Goal: Task Accomplishment & Management: Use online tool/utility

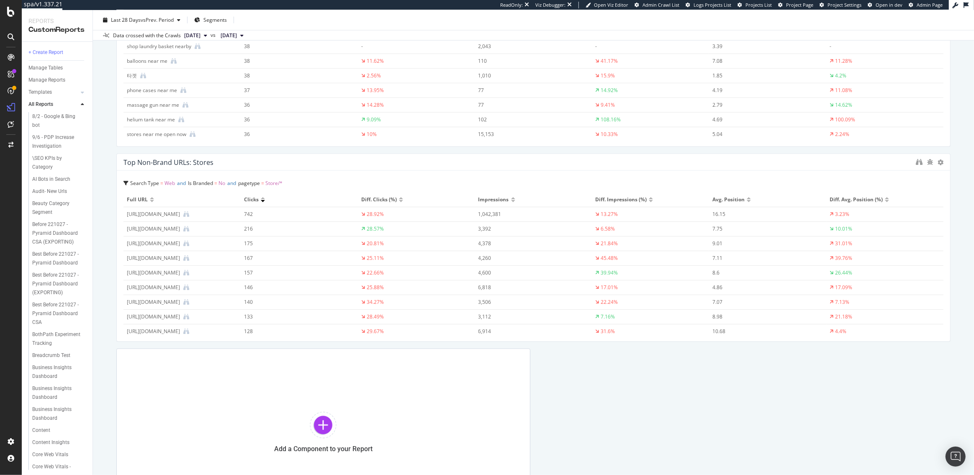
scroll to position [1469, 0]
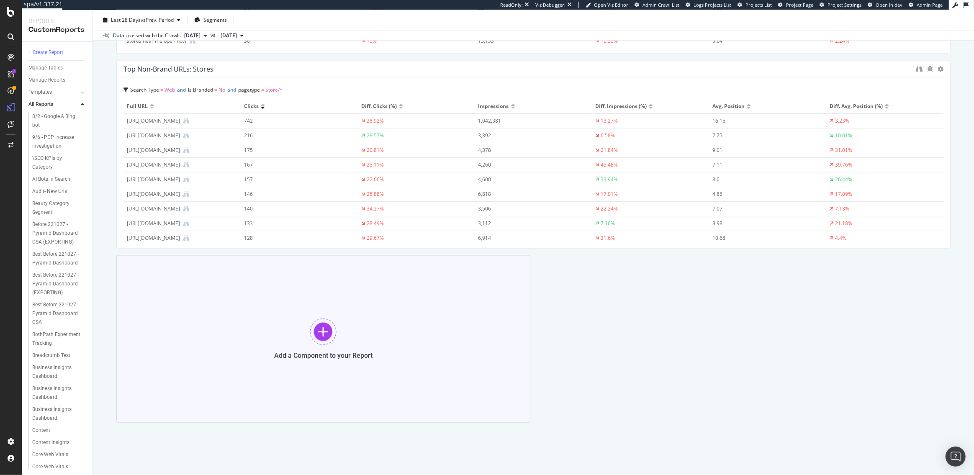
click at [331, 328] on div at bounding box center [323, 331] width 27 height 27
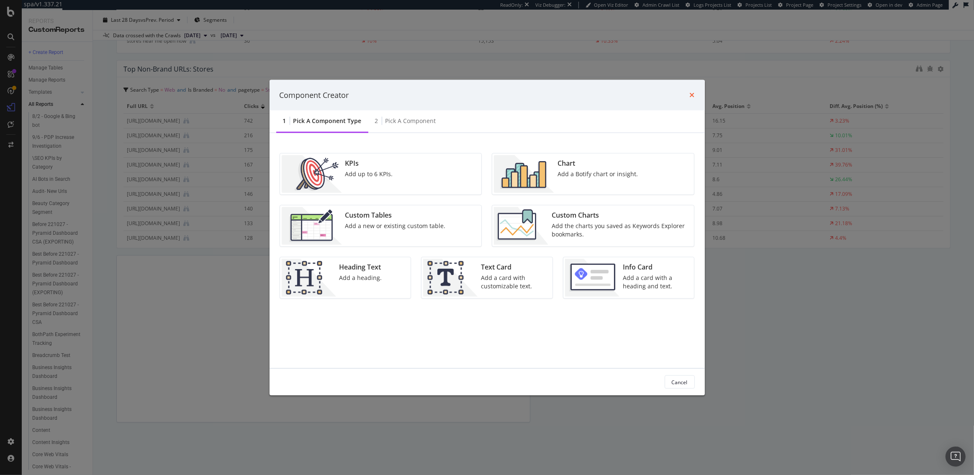
click at [691, 93] on icon "times" at bounding box center [692, 95] width 5 height 7
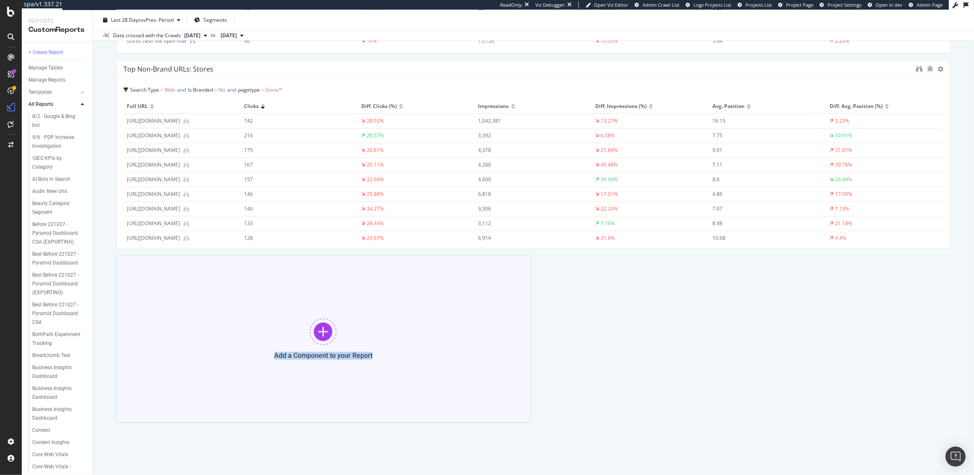
drag, startPoint x: 375, startPoint y: 356, endPoint x: 275, endPoint y: 356, distance: 100.4
click at [275, 356] on div "Add a Component to your Report" at bounding box center [323, 338] width 414 height 167
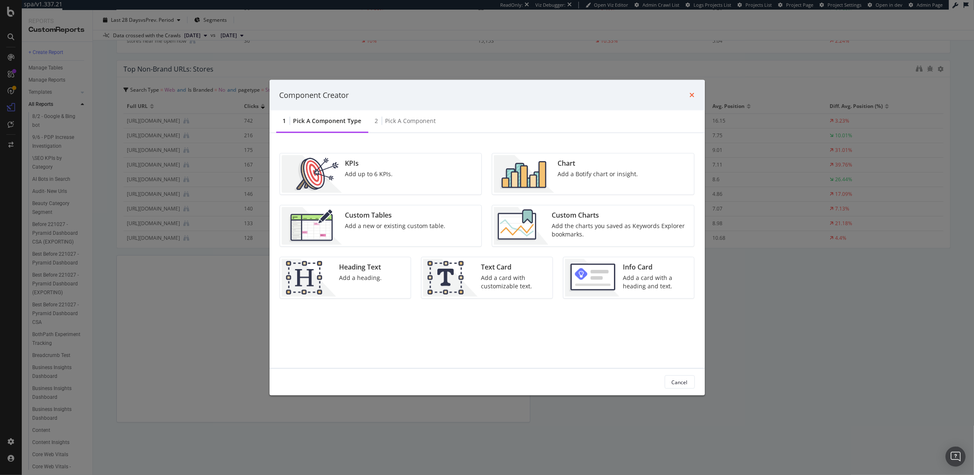
click at [690, 93] on icon "times" at bounding box center [692, 95] width 5 height 7
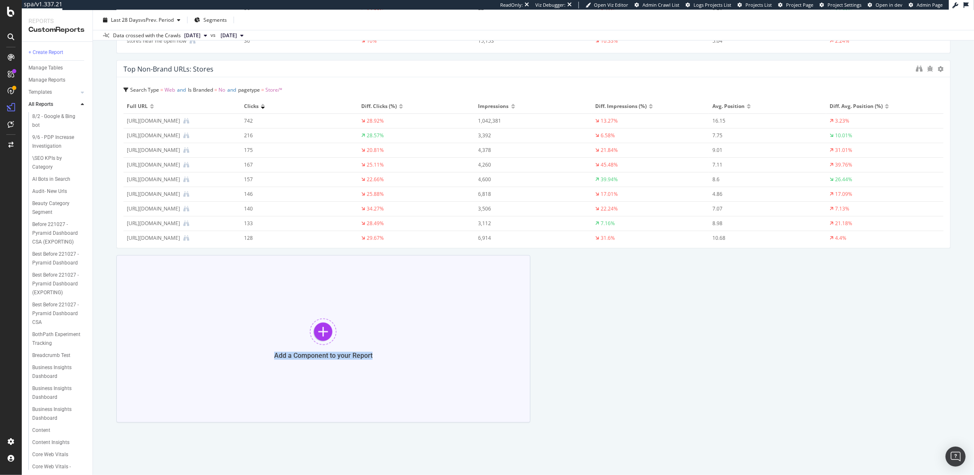
copy div "Add a Component to your Report"
click at [324, 334] on div at bounding box center [323, 331] width 27 height 27
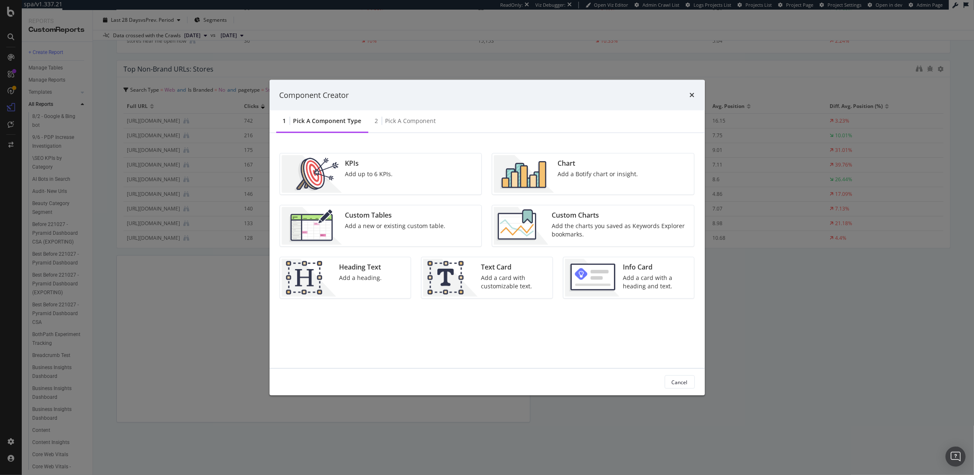
click at [580, 174] on div "Add a Botify chart or insight." at bounding box center [597, 174] width 80 height 8
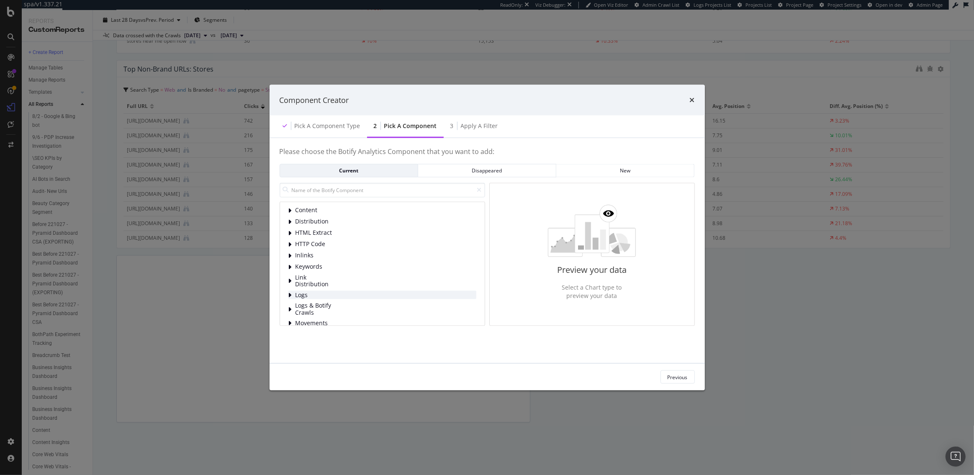
click at [313, 294] on span "Logs" at bounding box center [313, 294] width 37 height 7
click at [323, 243] on span "Bot Behavior" at bounding box center [332, 246] width 37 height 7
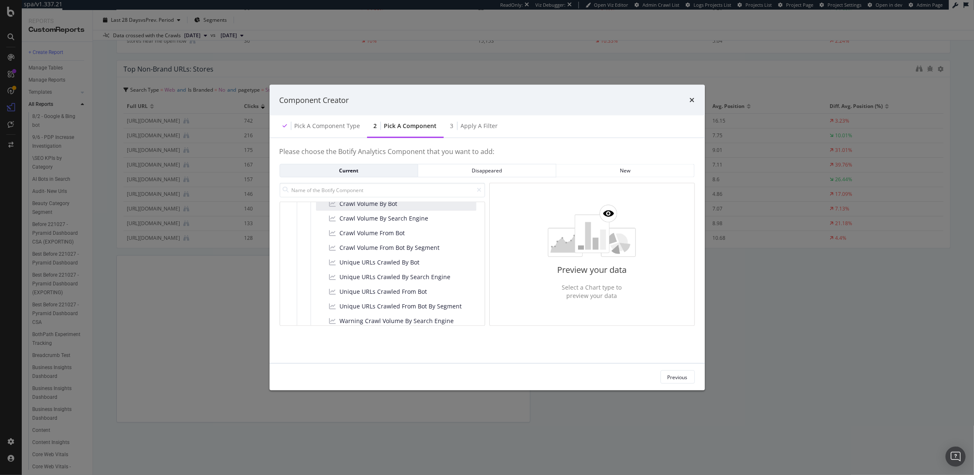
scroll to position [234, 0]
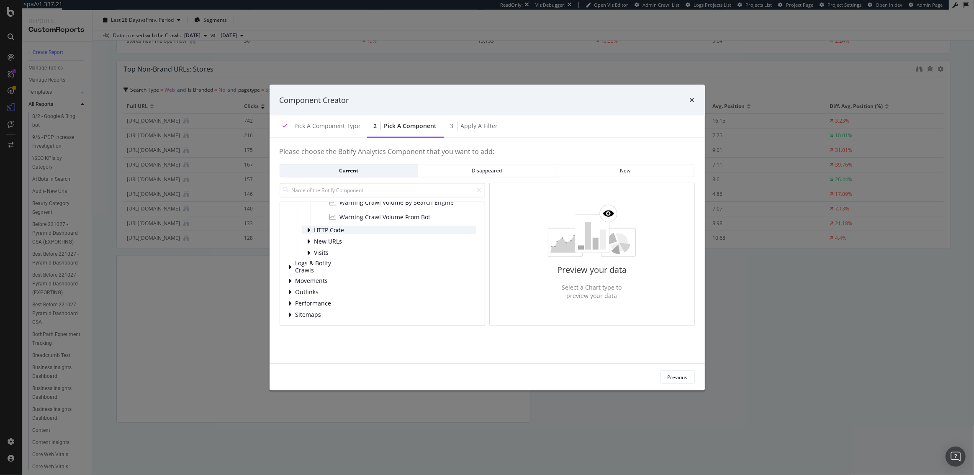
click at [360, 227] on div "HTTP Code" at bounding box center [389, 230] width 174 height 8
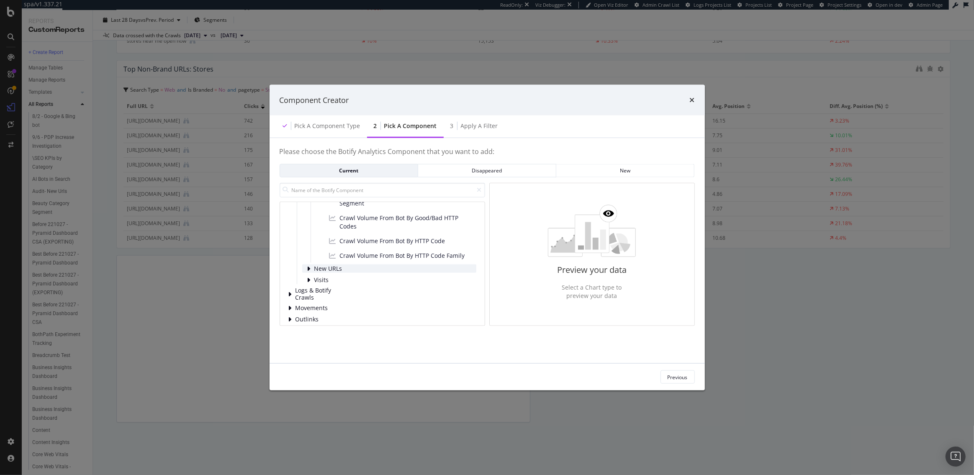
click at [347, 267] on span "New URLs" at bounding box center [332, 268] width 37 height 7
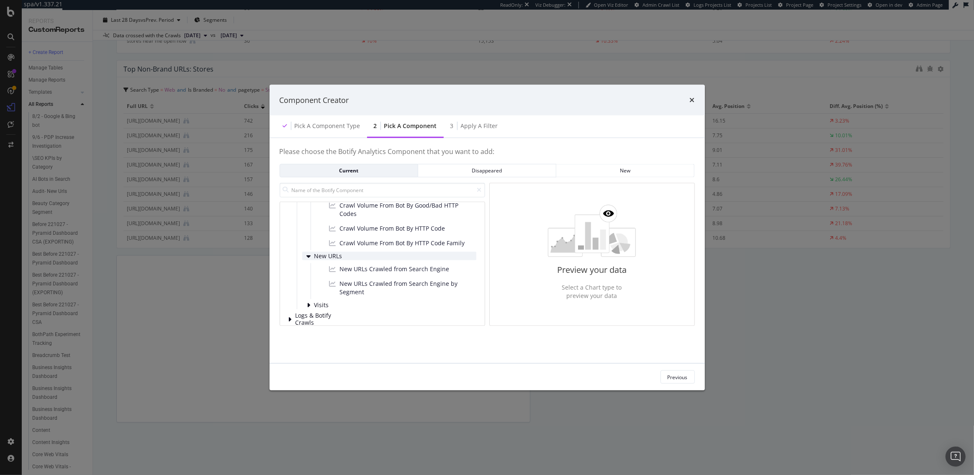
scroll to position [310, 0]
click at [358, 274] on div "New URLs Crawled from Search Engine" at bounding box center [396, 269] width 160 height 13
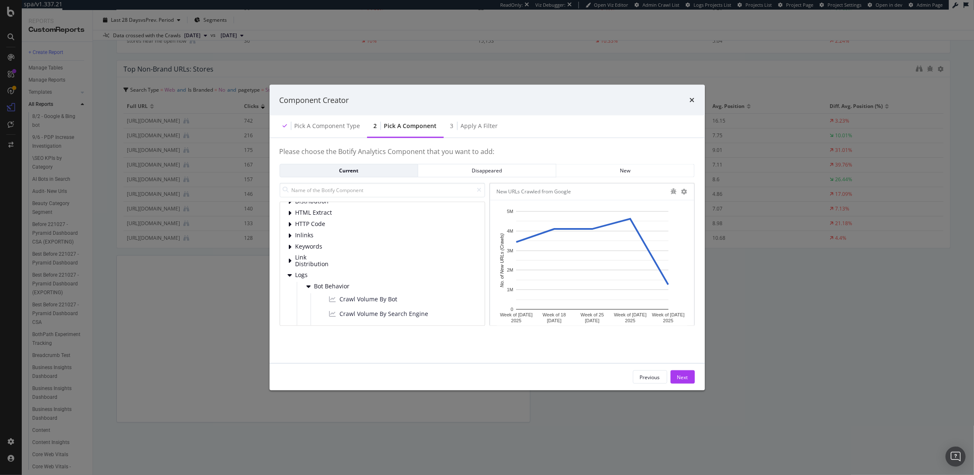
scroll to position [18, 0]
click at [694, 97] on div "Component Creator" at bounding box center [486, 100] width 435 height 31
click at [693, 98] on icon "times" at bounding box center [692, 100] width 5 height 7
